Goal: Book appointment/travel/reservation

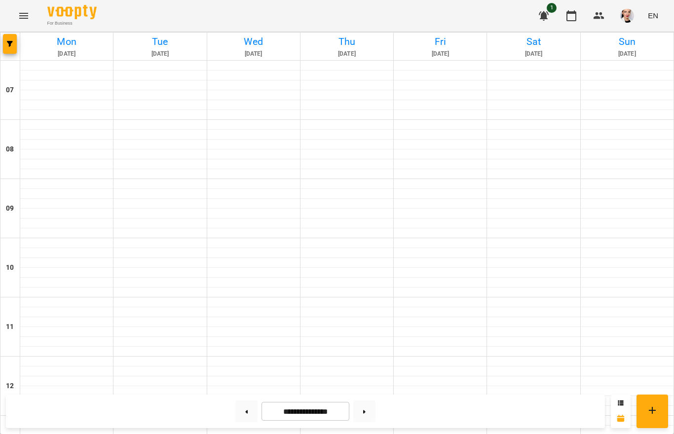
scroll to position [381, 0]
click at [369, 411] on button at bounding box center [364, 412] width 22 height 22
click at [244, 412] on button at bounding box center [246, 412] width 22 height 22
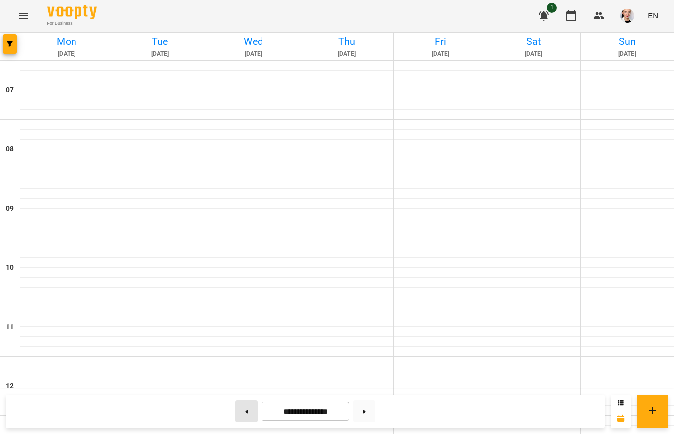
type input "**********"
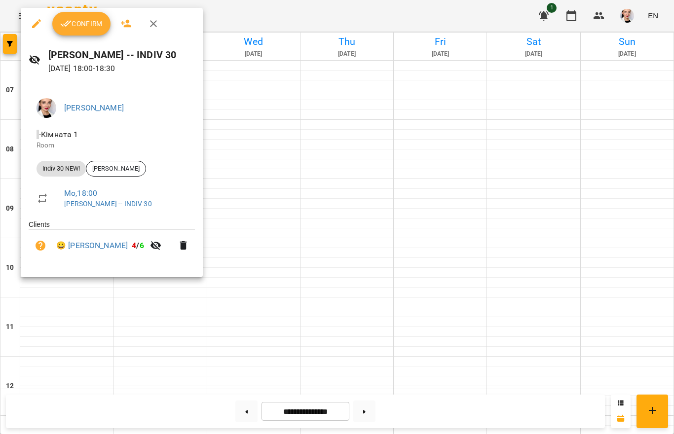
click at [78, 18] on span "Confirm" at bounding box center [81, 24] width 42 height 12
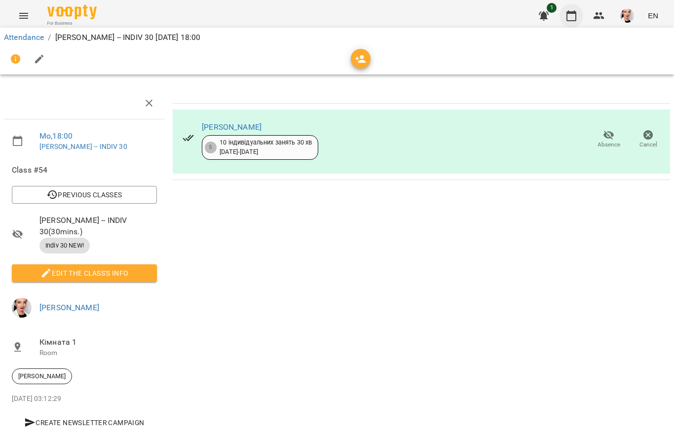
click at [576, 12] on icon "button" at bounding box center [571, 15] width 10 height 11
